Goal: Communication & Community: Connect with others

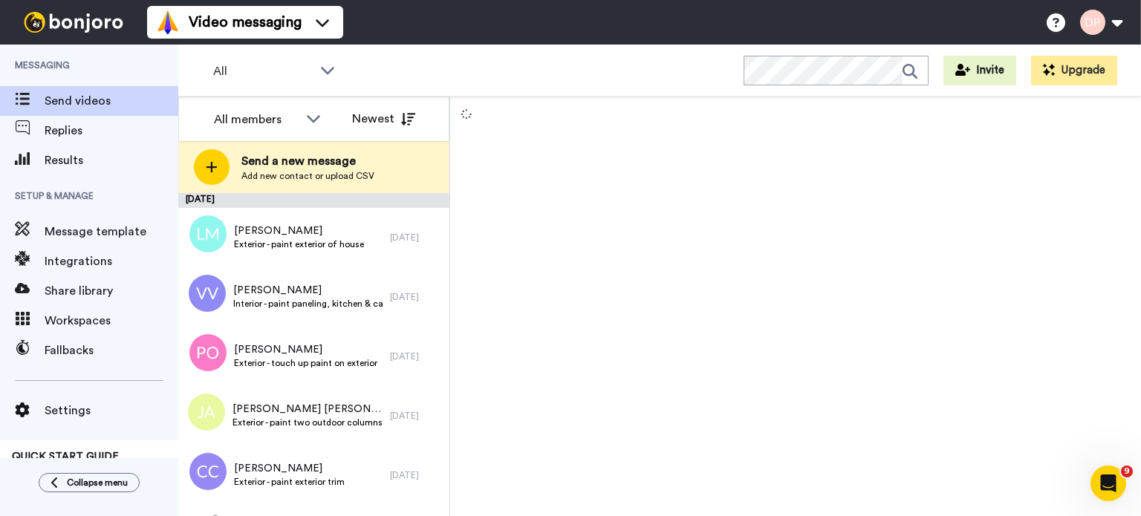
click at [309, 165] on span "Send a new message" at bounding box center [307, 161] width 133 height 18
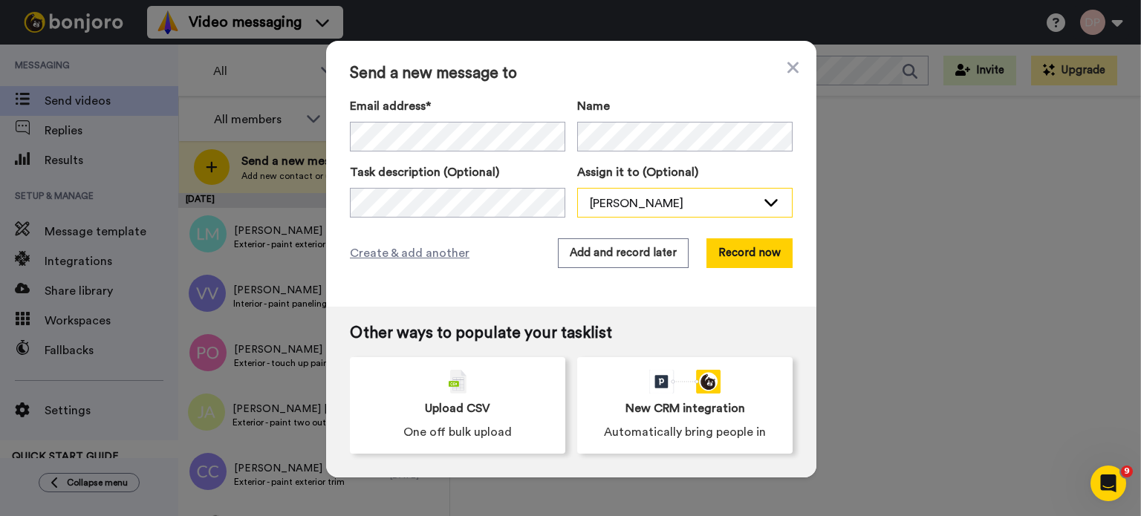
click at [641, 199] on div "[PERSON_NAME]" at bounding box center [673, 204] width 166 height 18
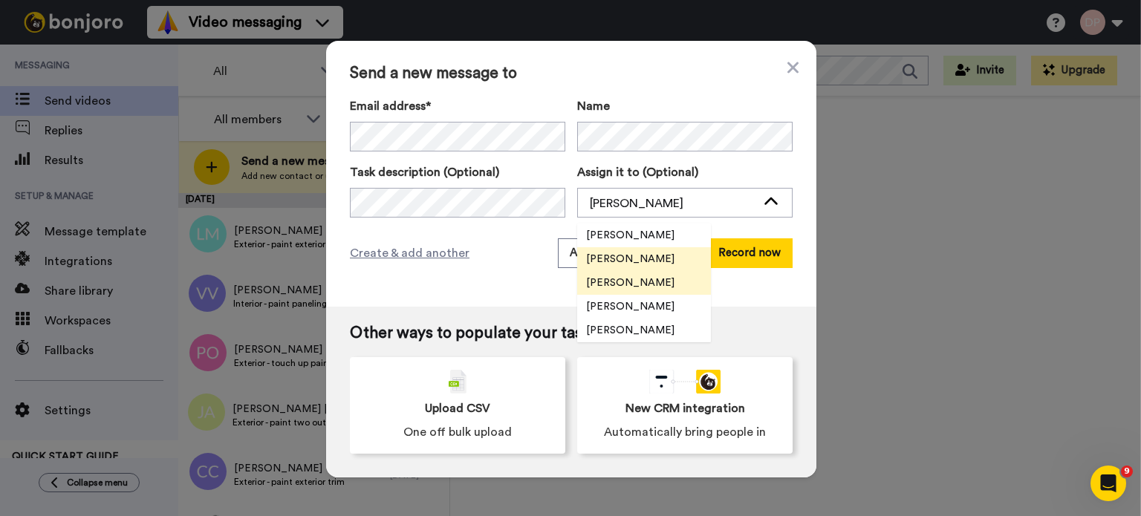
click at [617, 282] on span "[PERSON_NAME]" at bounding box center [630, 283] width 106 height 15
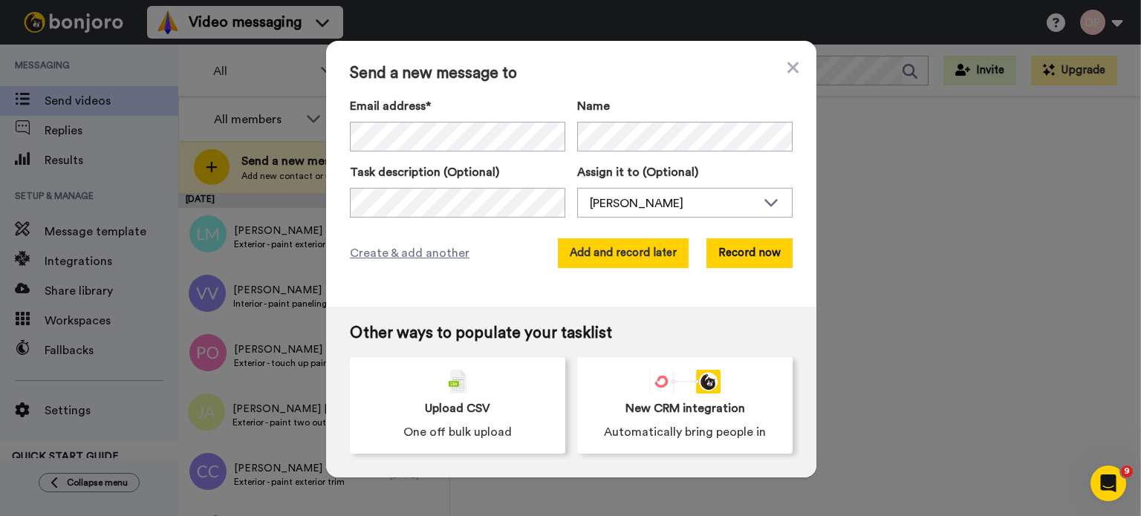
click at [615, 252] on button "Add and record later" at bounding box center [623, 253] width 131 height 30
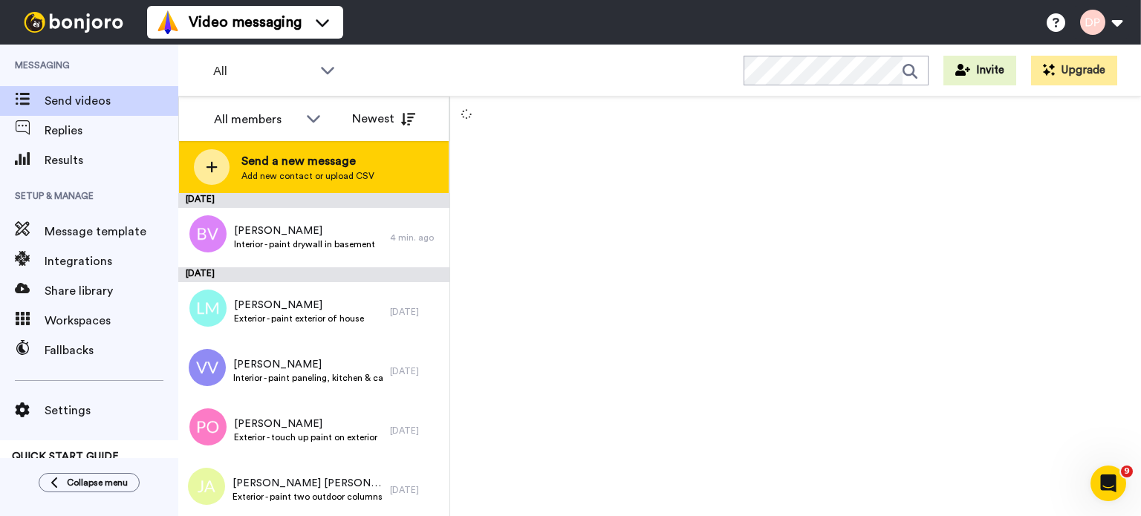
click at [355, 172] on span "Add new contact or upload CSV" at bounding box center [307, 176] width 133 height 12
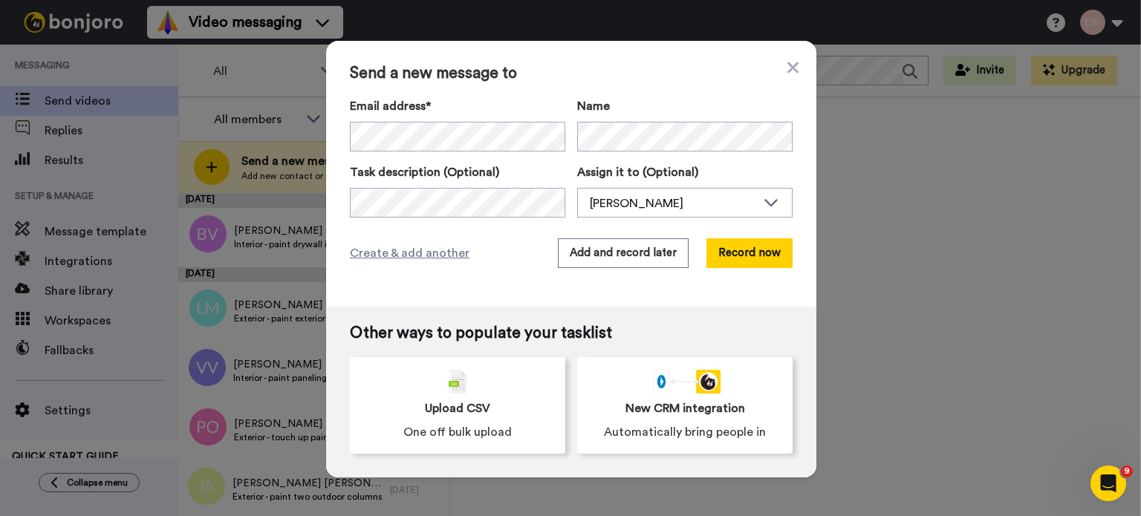
click at [264, 65] on div "Send a new message to Email address* [PERSON_NAME] <[EMAIL_ADDRESS][DOMAIN_NAME…" at bounding box center [570, 258] width 1141 height 516
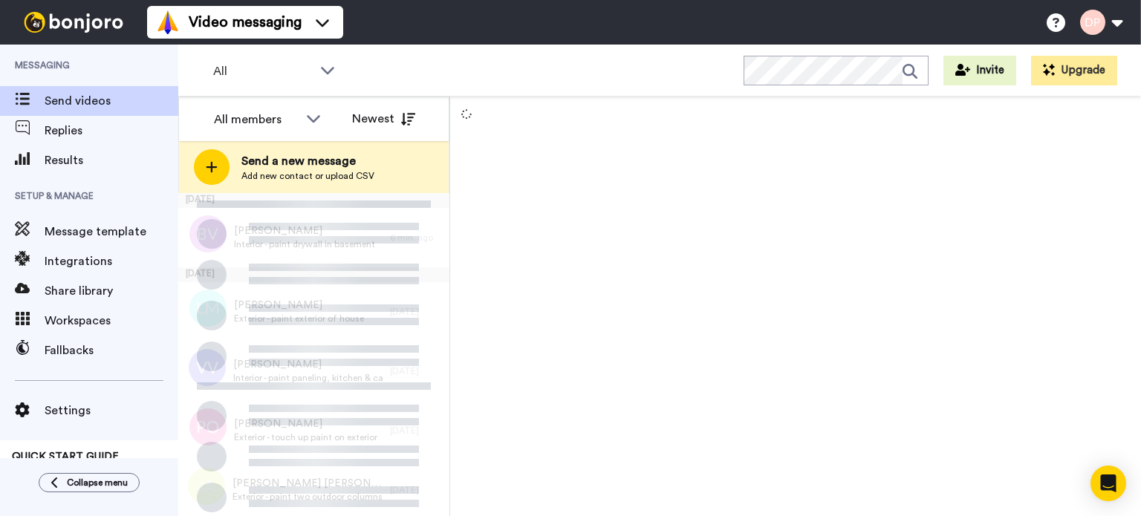
click at [319, 166] on span "Send a new message" at bounding box center [307, 161] width 133 height 18
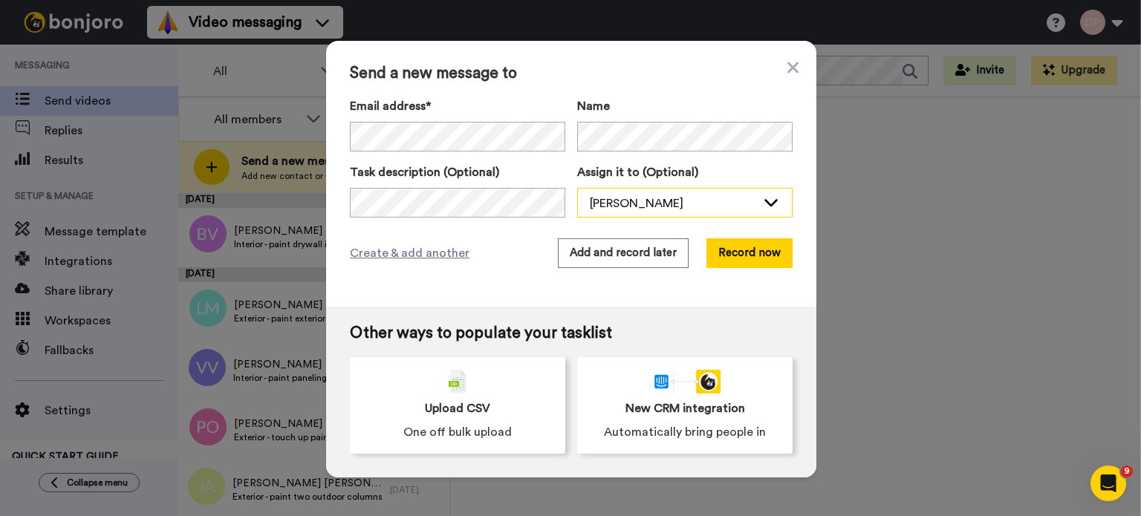
click at [599, 193] on div "[PERSON_NAME]" at bounding box center [685, 204] width 214 height 30
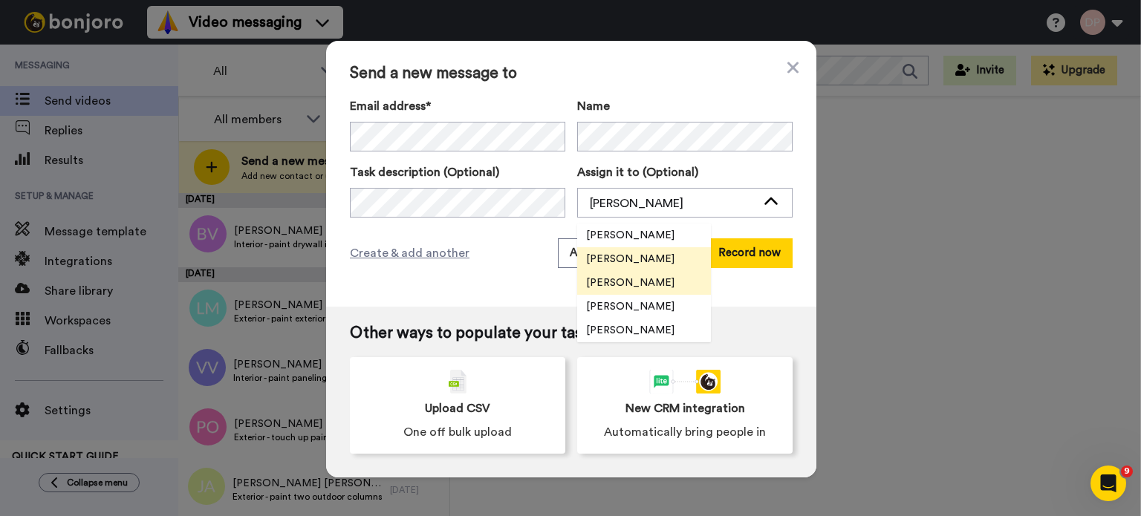
click at [615, 278] on span "[PERSON_NAME]" at bounding box center [630, 283] width 106 height 15
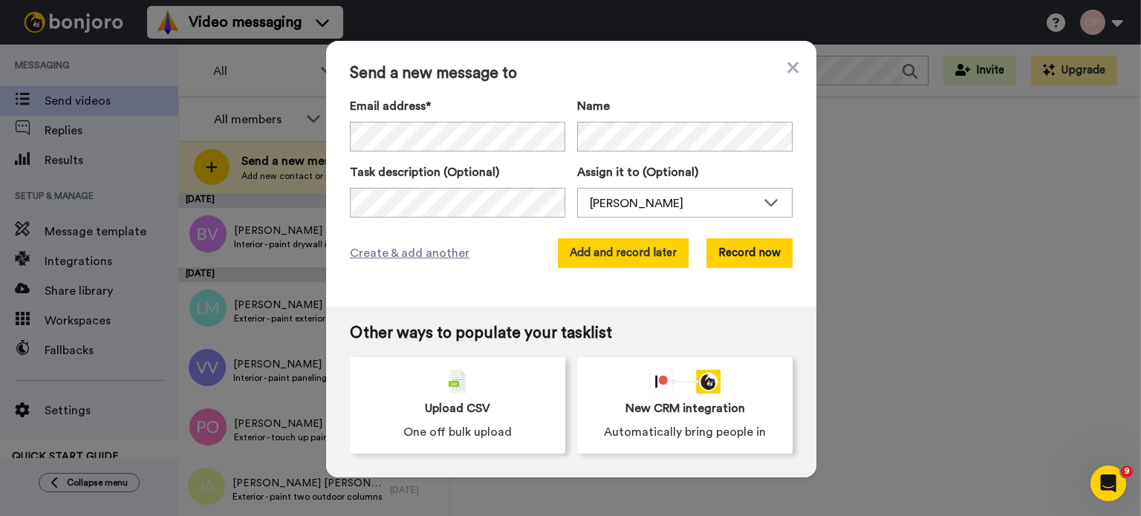
click at [603, 251] on button "Add and record later" at bounding box center [623, 253] width 131 height 30
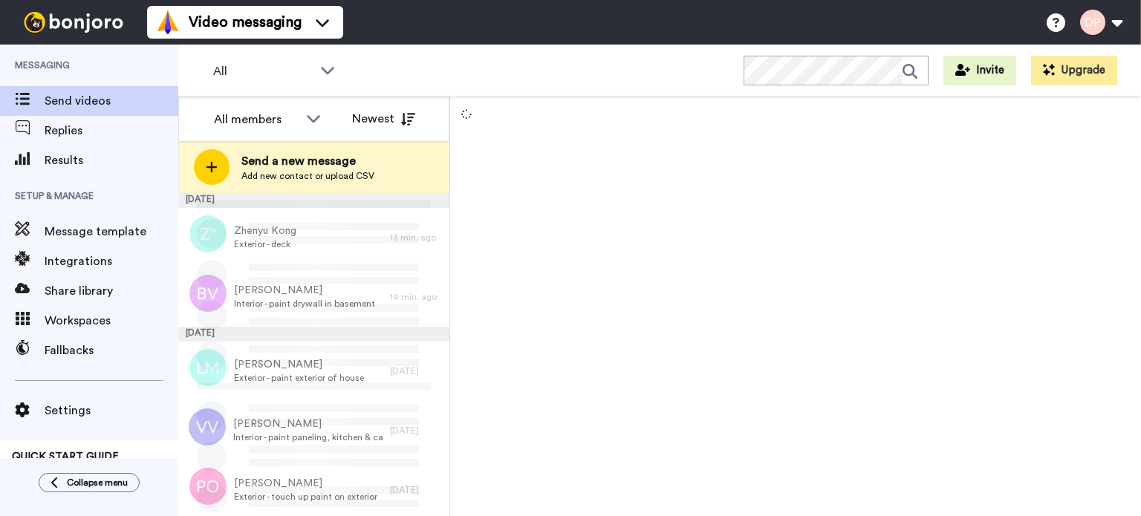
click at [318, 166] on span "Send a new message" at bounding box center [307, 161] width 133 height 18
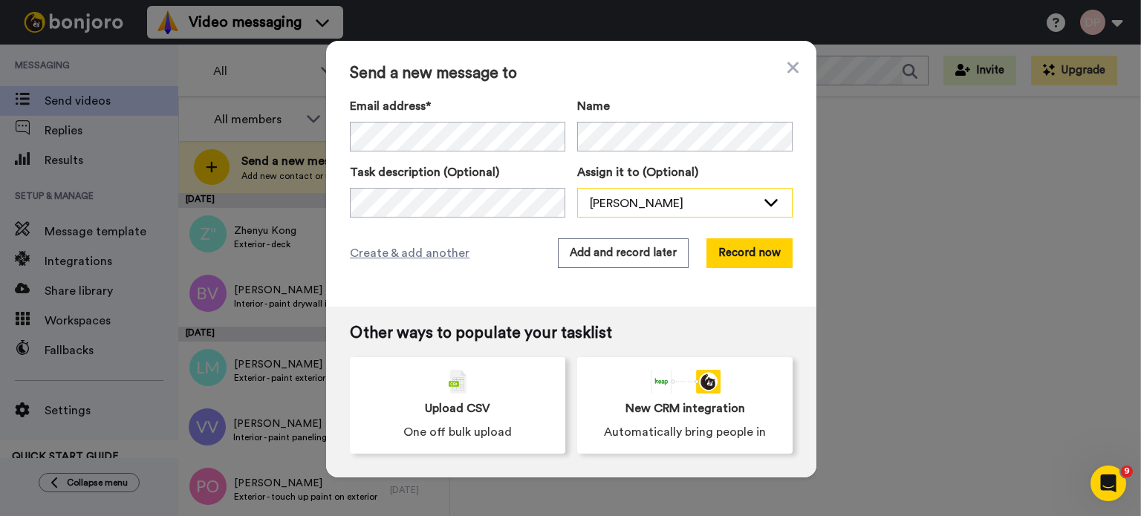
click at [606, 210] on div "[PERSON_NAME]" at bounding box center [673, 204] width 166 height 18
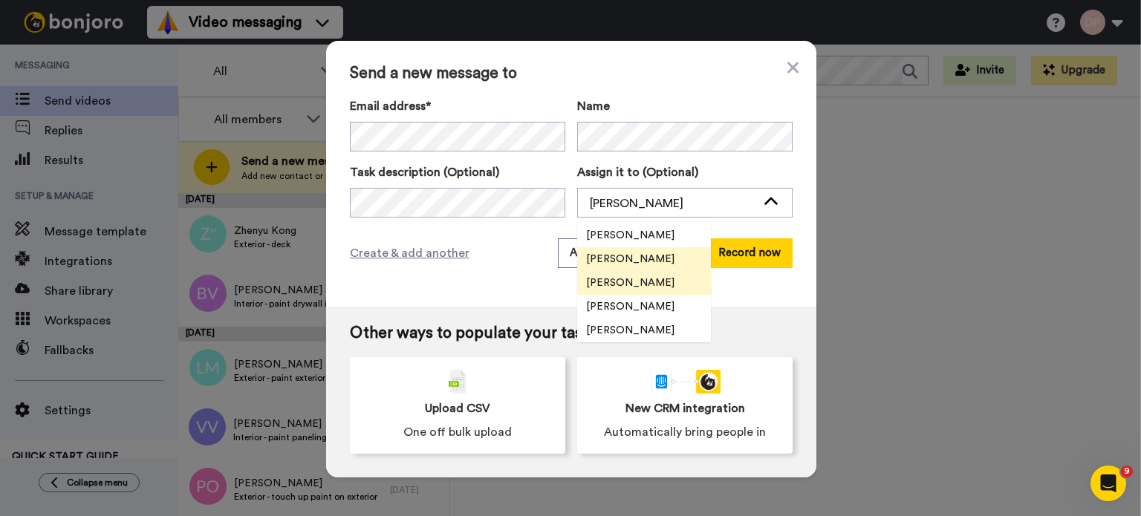
click at [628, 283] on span "[PERSON_NAME]" at bounding box center [630, 283] width 106 height 15
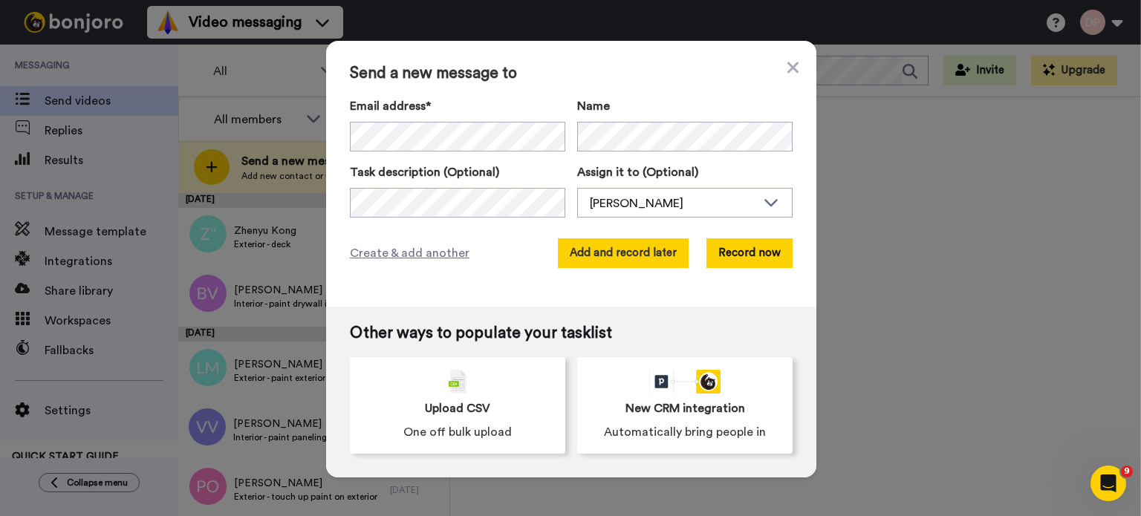
click at [620, 255] on button "Add and record later" at bounding box center [623, 253] width 131 height 30
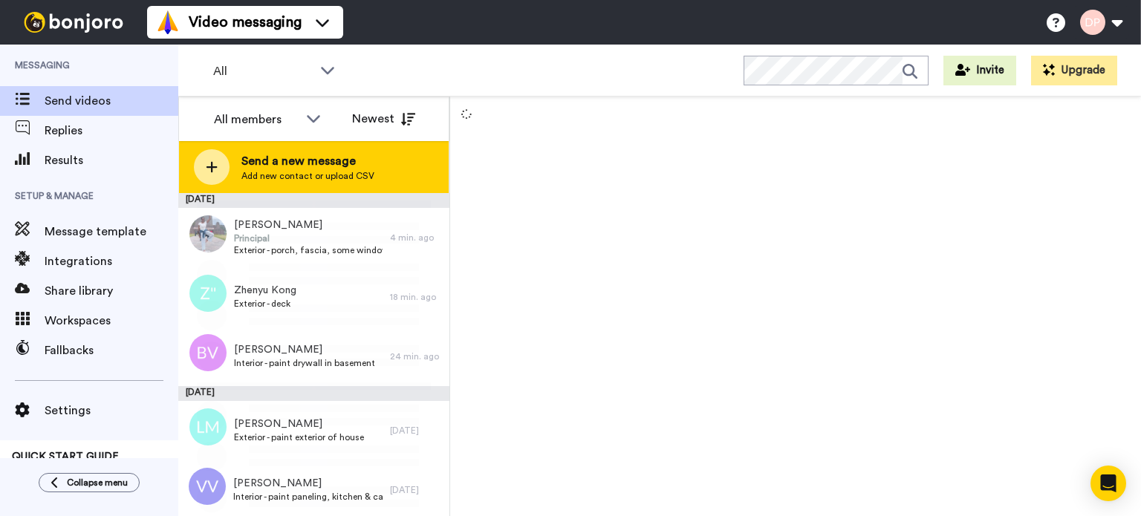
click at [313, 169] on span "Send a new message" at bounding box center [307, 161] width 133 height 18
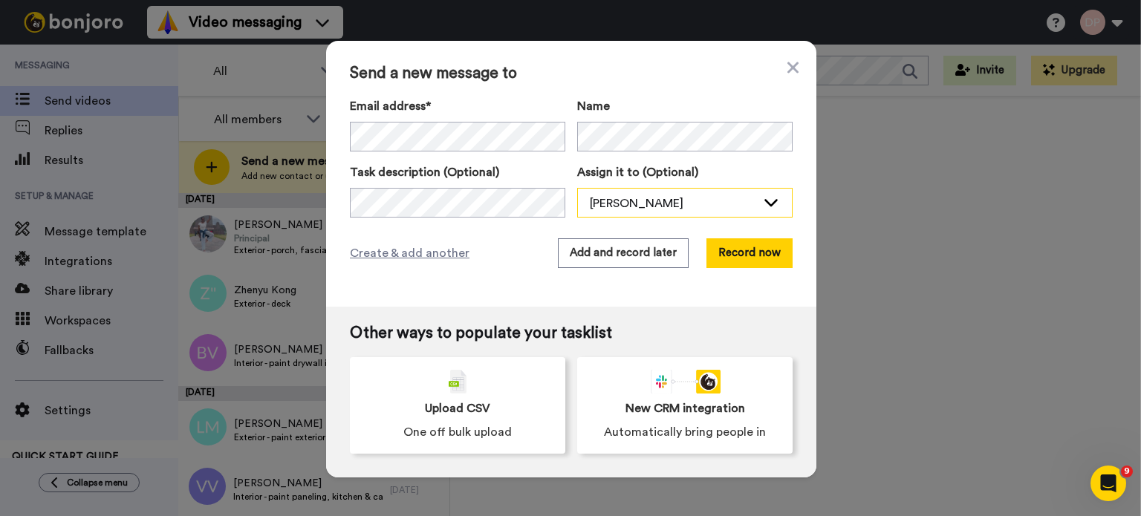
click at [655, 201] on div "[PERSON_NAME]" at bounding box center [673, 204] width 166 height 18
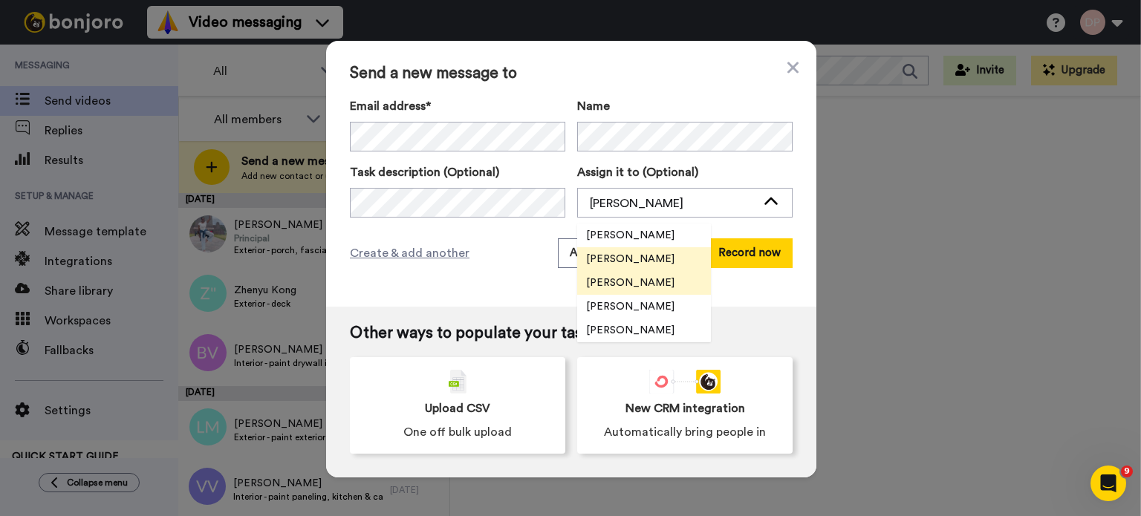
click at [643, 285] on span "[PERSON_NAME]" at bounding box center [630, 283] width 106 height 15
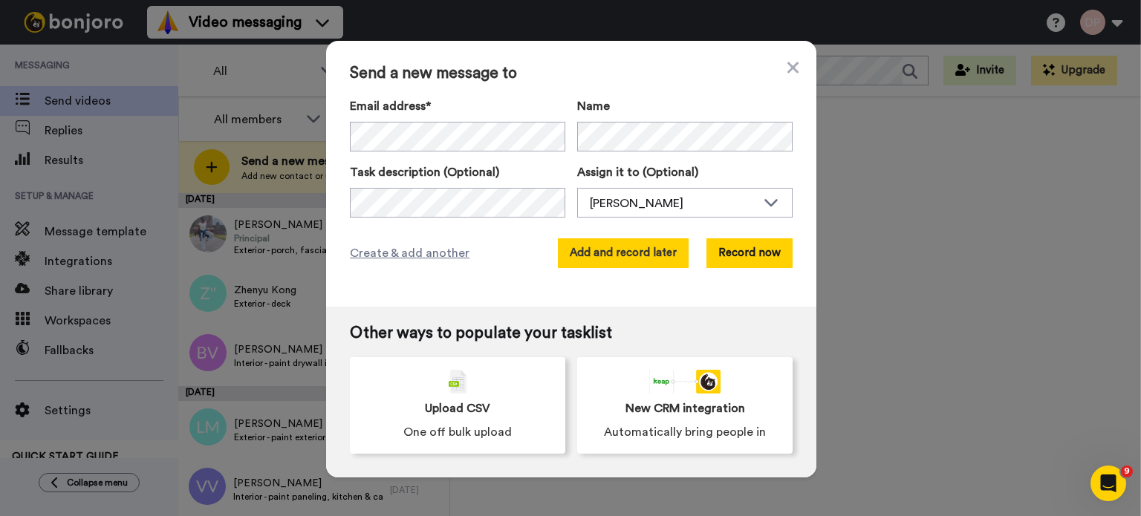
click at [618, 261] on button "Add and record later" at bounding box center [623, 253] width 131 height 30
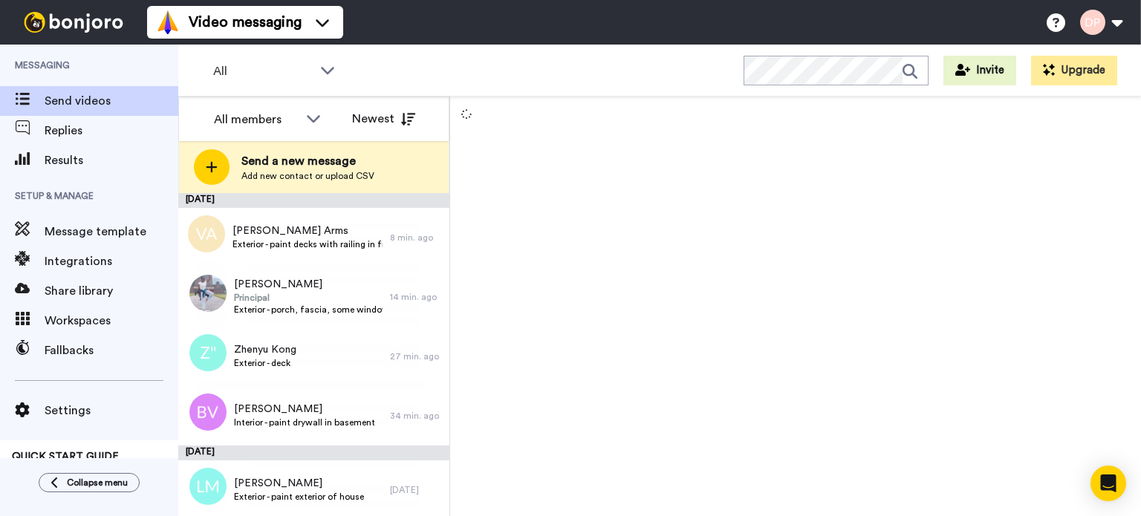
click at [342, 169] on span "Send a new message" at bounding box center [307, 161] width 133 height 18
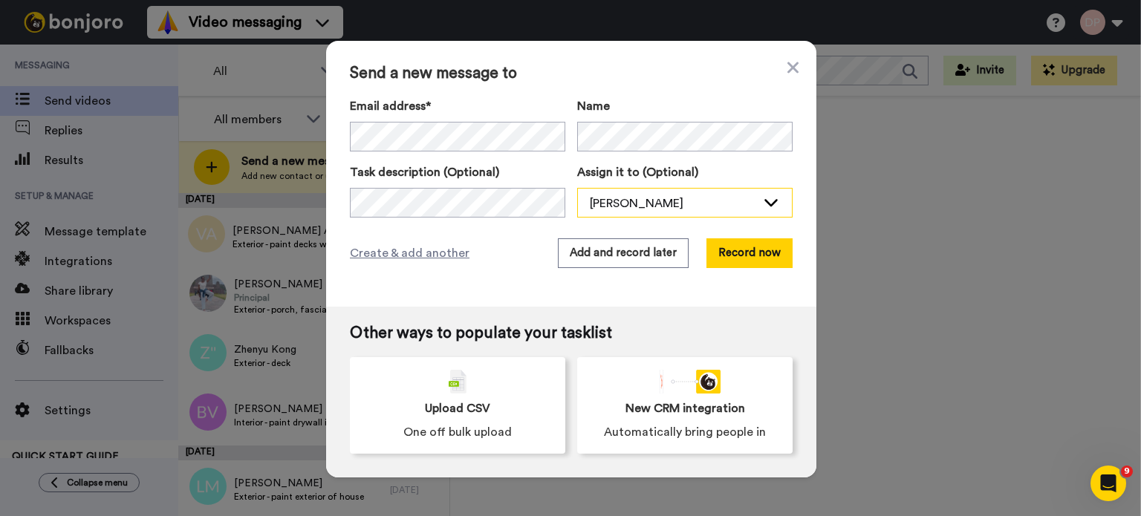
click at [606, 204] on div "[PERSON_NAME]" at bounding box center [673, 204] width 166 height 18
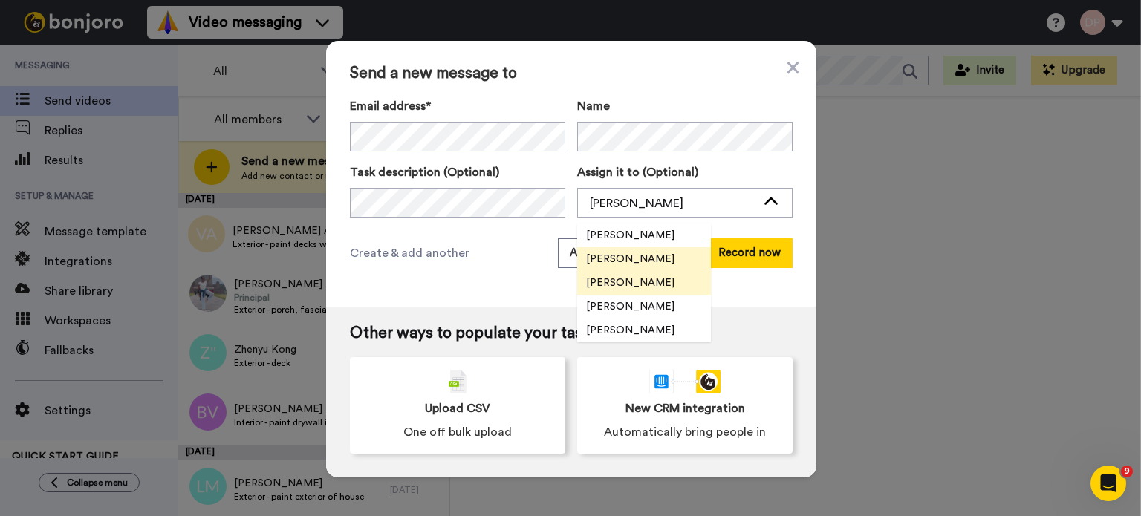
click at [623, 281] on span "[PERSON_NAME]" at bounding box center [630, 283] width 106 height 15
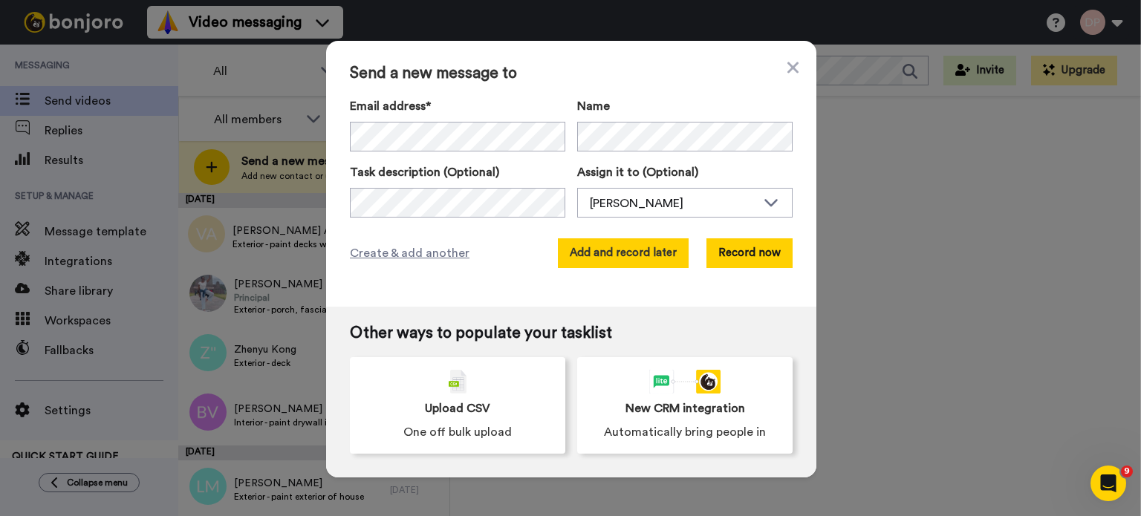
click at [627, 250] on button "Add and record later" at bounding box center [623, 253] width 131 height 30
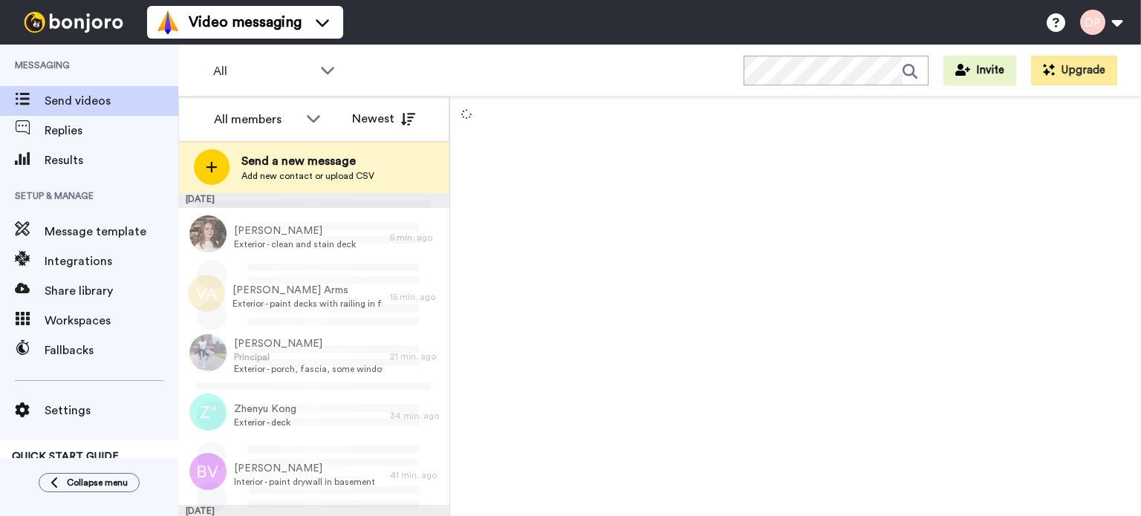
click at [310, 163] on span "Send a new message" at bounding box center [307, 161] width 133 height 18
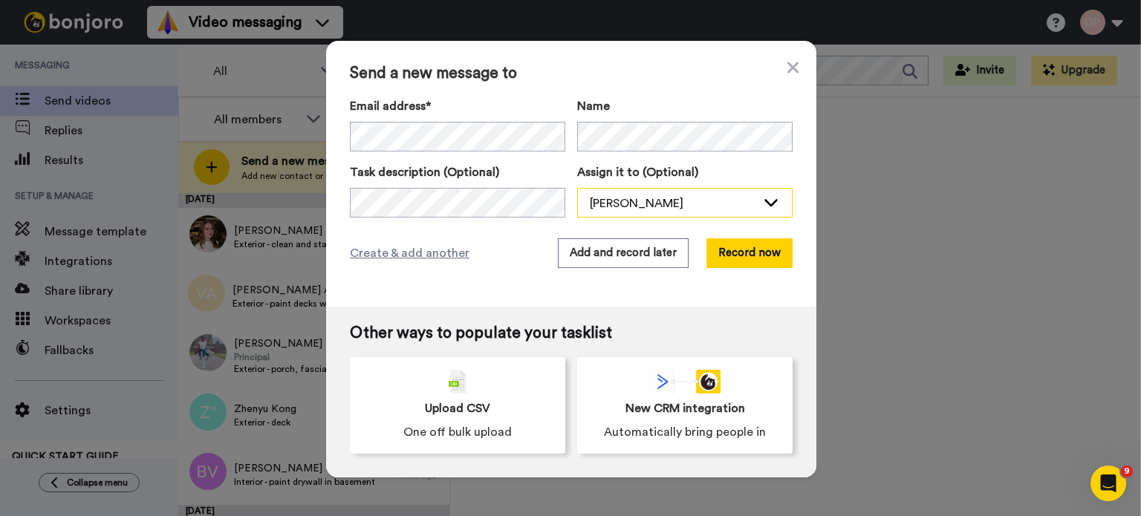
click at [637, 210] on div "[PERSON_NAME]" at bounding box center [673, 204] width 166 height 18
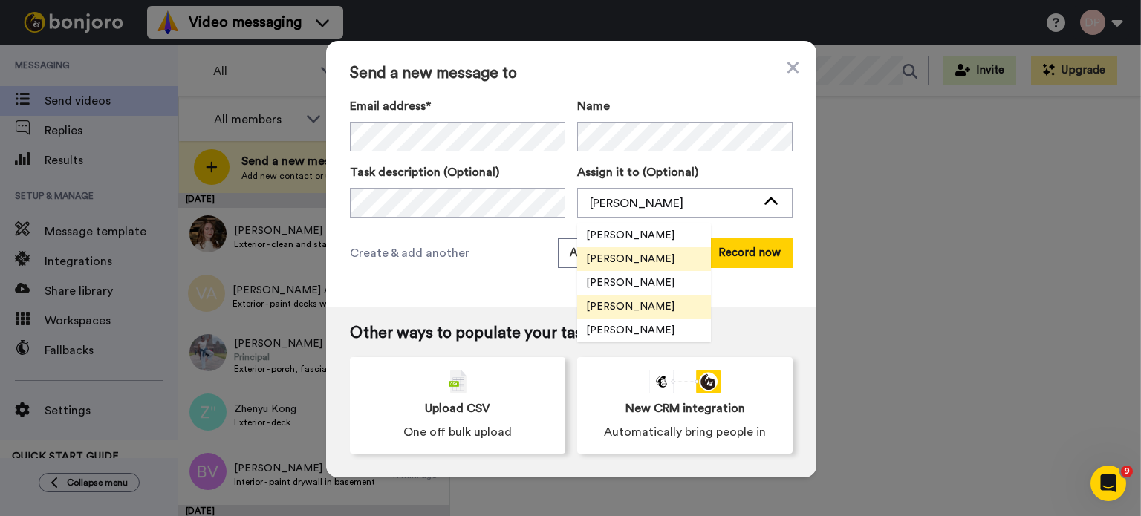
click at [641, 305] on span "[PERSON_NAME]" at bounding box center [630, 306] width 106 height 15
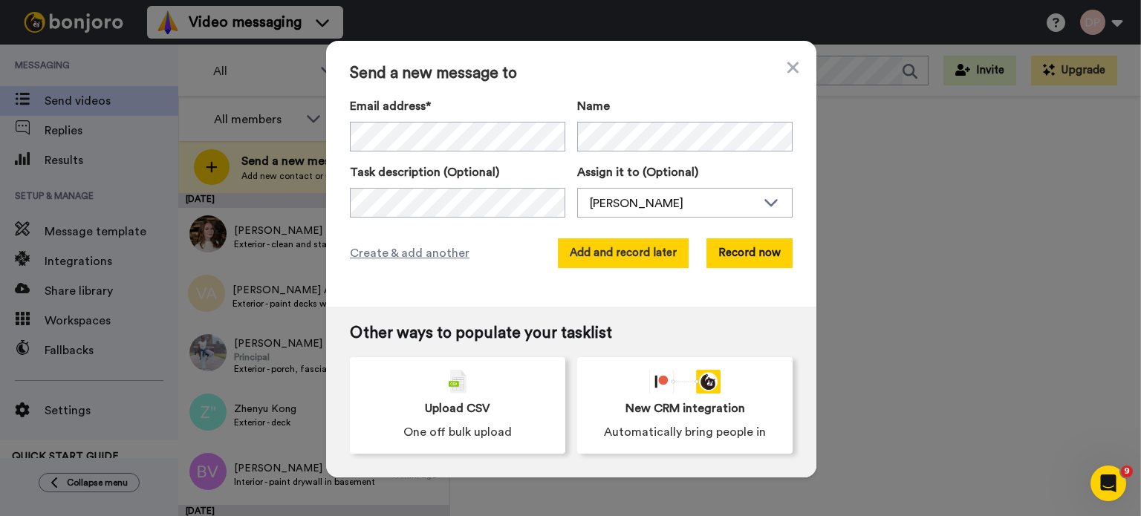
click at [626, 258] on button "Add and record later" at bounding box center [623, 253] width 131 height 30
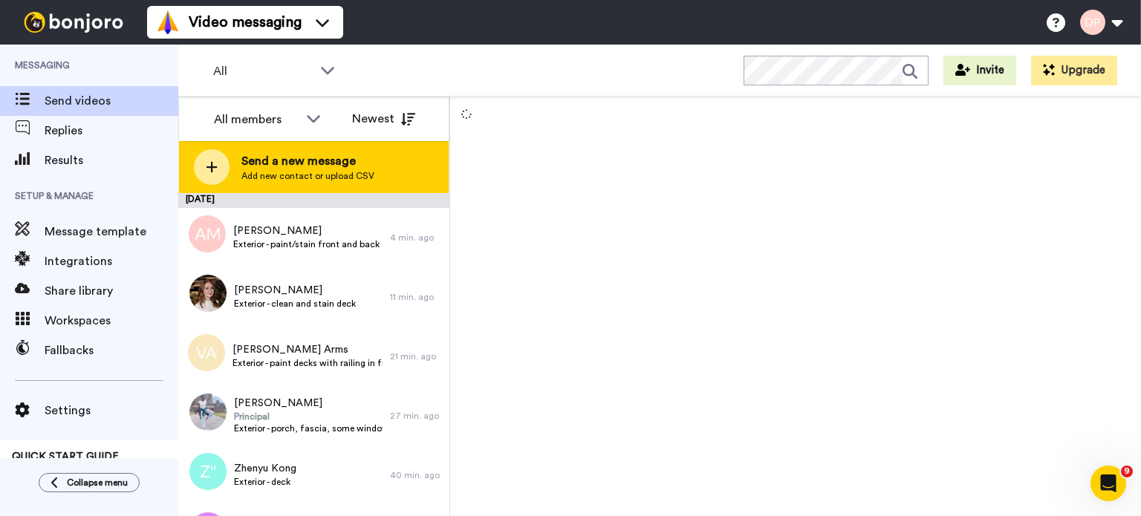
click at [301, 167] on span "Send a new message" at bounding box center [307, 161] width 133 height 18
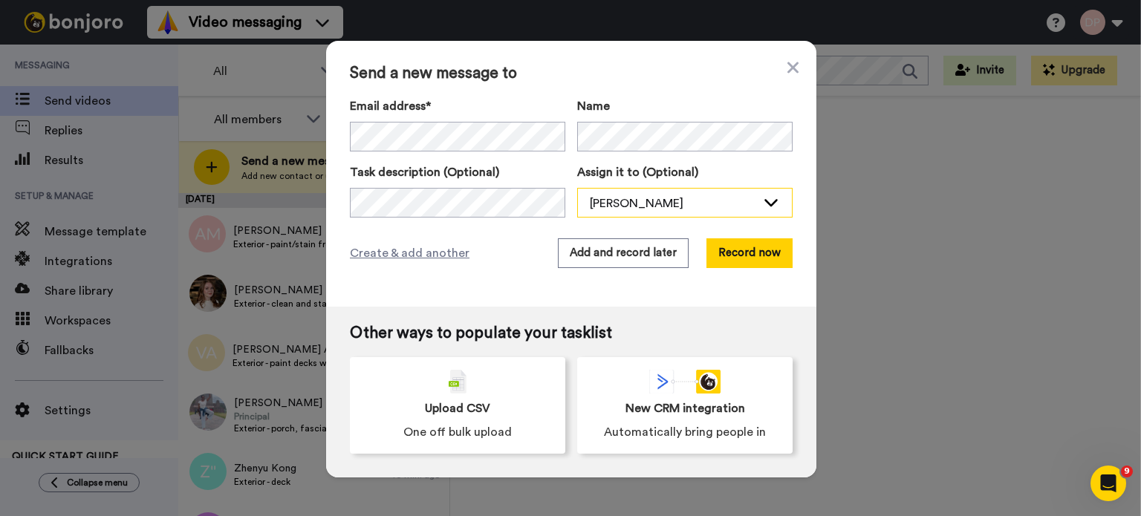
click at [609, 195] on div "[PERSON_NAME]" at bounding box center [673, 204] width 166 height 18
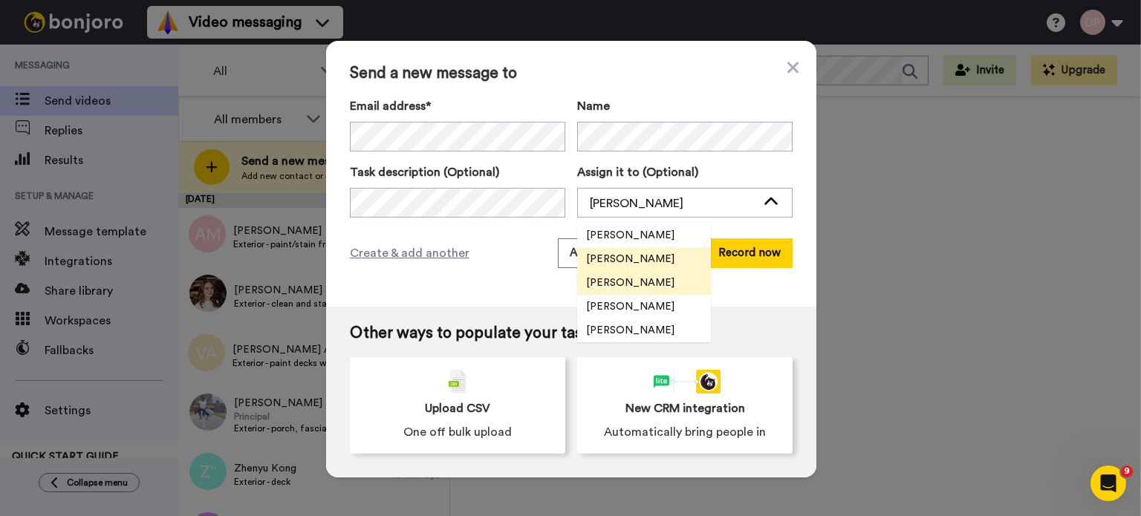
click at [613, 278] on span "[PERSON_NAME]" at bounding box center [630, 283] width 106 height 15
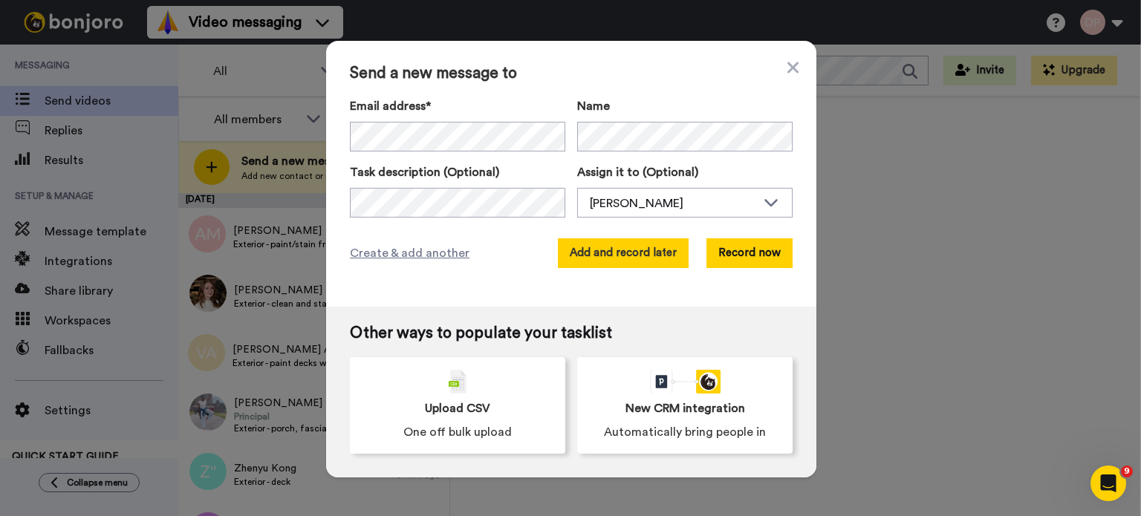
click at [610, 256] on button "Add and record later" at bounding box center [623, 253] width 131 height 30
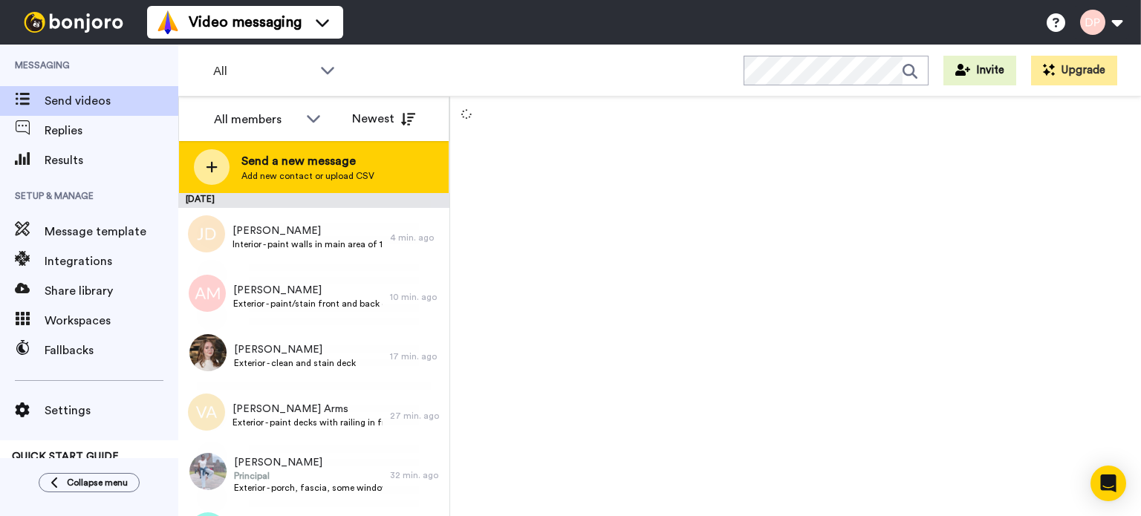
click at [312, 165] on span "Send a new message" at bounding box center [307, 161] width 133 height 18
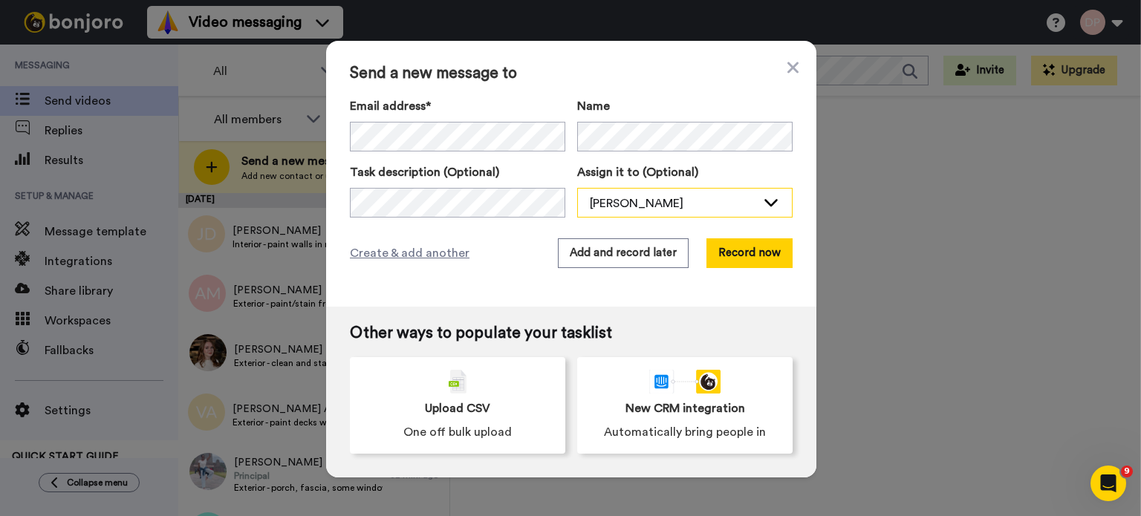
click at [625, 195] on div "[PERSON_NAME]" at bounding box center [673, 204] width 166 height 18
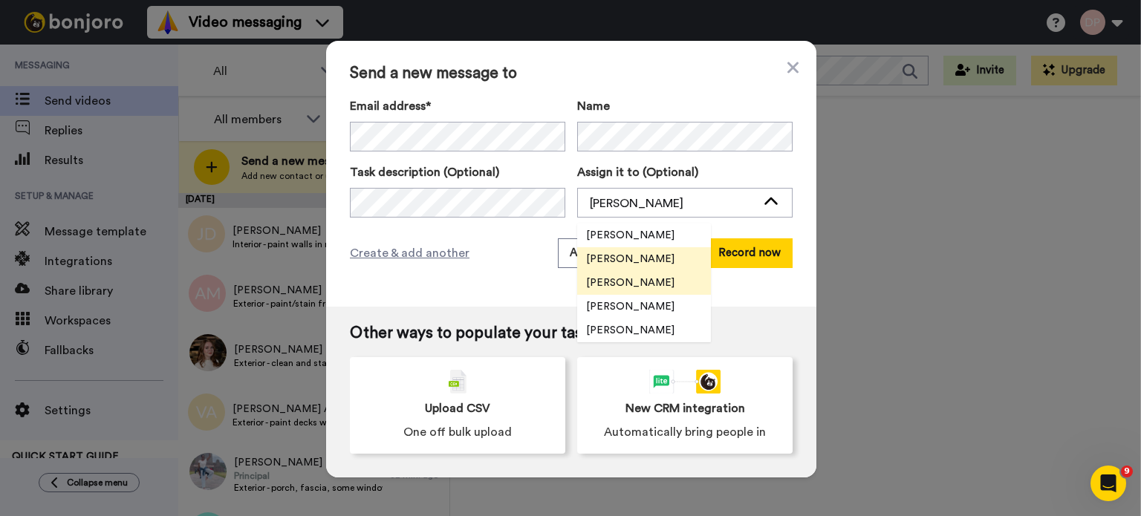
click at [617, 281] on span "[PERSON_NAME]" at bounding box center [630, 283] width 106 height 15
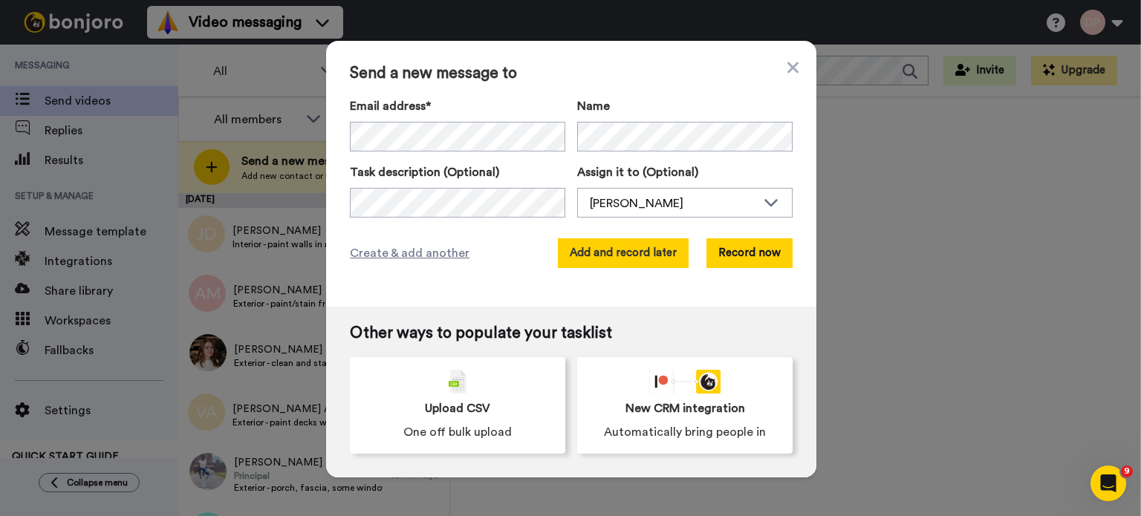
click at [612, 250] on button "Add and record later" at bounding box center [623, 253] width 131 height 30
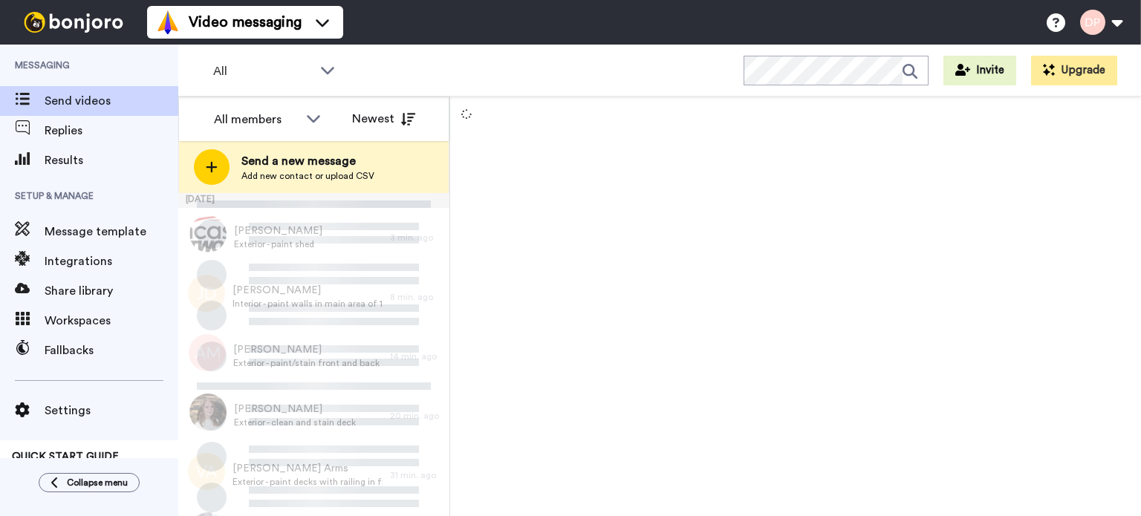
click at [357, 166] on span "Send a new message" at bounding box center [307, 161] width 133 height 18
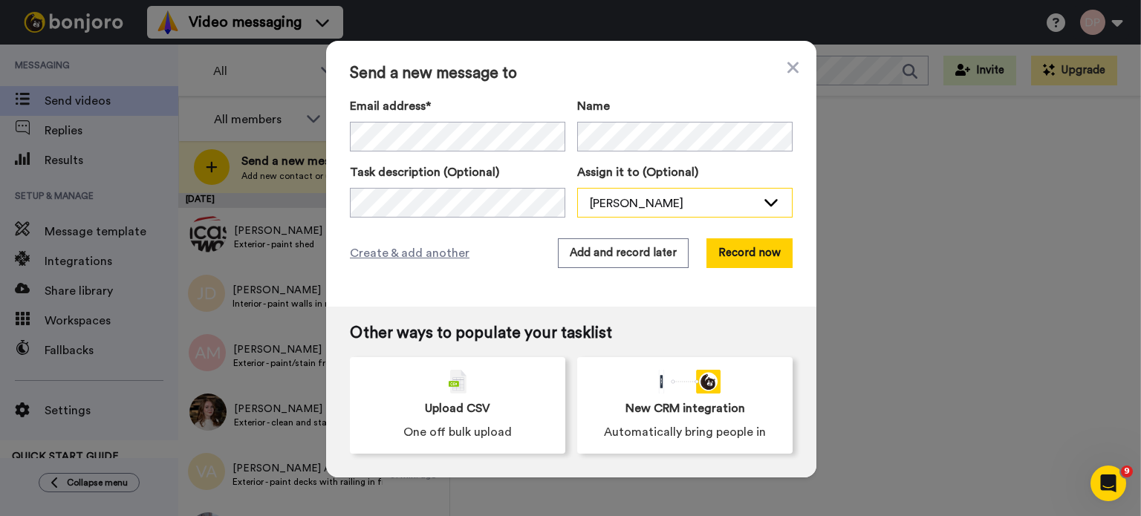
click at [623, 195] on div "[PERSON_NAME]" at bounding box center [673, 204] width 166 height 18
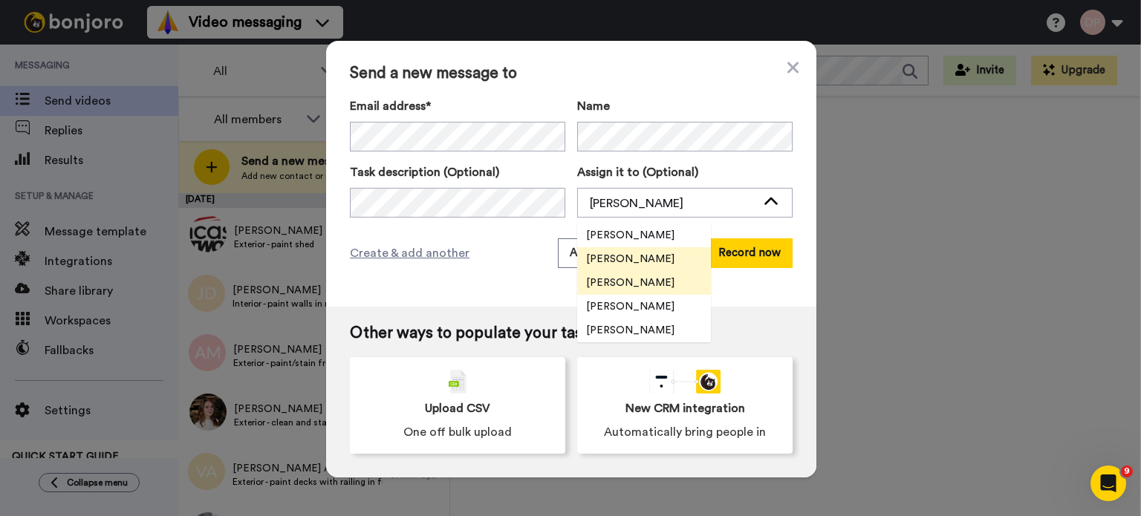
click at [615, 279] on span "[PERSON_NAME]" at bounding box center [630, 283] width 106 height 15
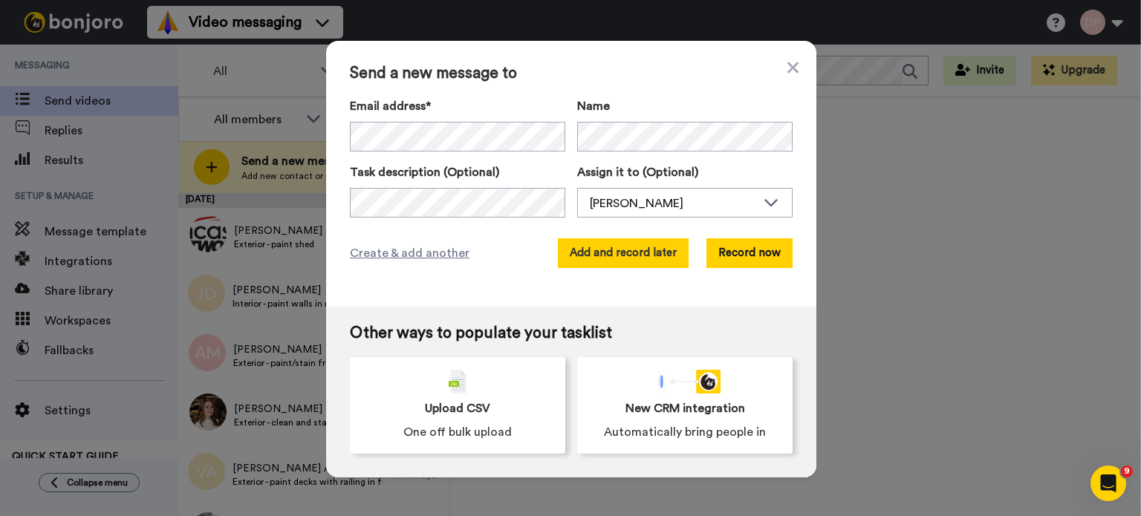
click at [621, 258] on button "Add and record later" at bounding box center [623, 253] width 131 height 30
